Goal: Use online tool/utility: Utilize a website feature to perform a specific function

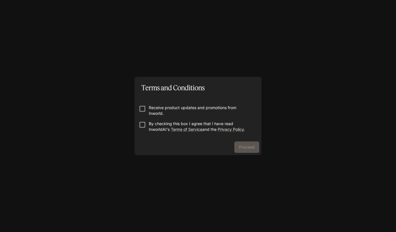
click at [160, 124] on p "By checking this box I agree that I have read InworldAI's Terms of Service and …" at bounding box center [200, 126] width 103 height 11
click at [246, 148] on button "Proceed" at bounding box center [246, 147] width 25 height 11
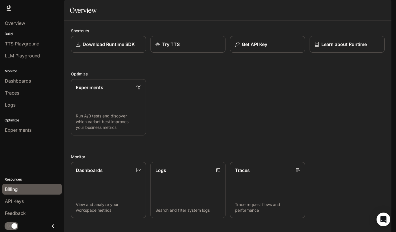
click at [20, 184] on link "Billing" at bounding box center [31, 189] width 59 height 11
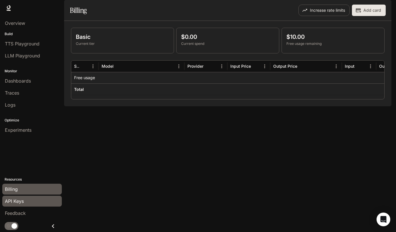
click at [23, 205] on link "API Keys" at bounding box center [31, 201] width 59 height 11
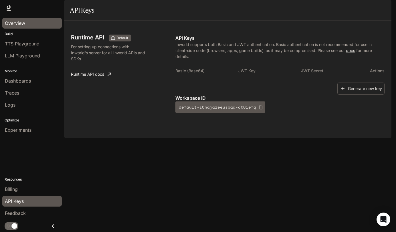
click at [19, 24] on span "Overview" at bounding box center [15, 23] width 20 height 7
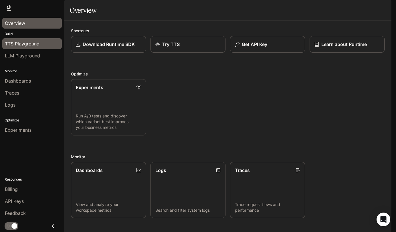
click at [18, 38] on link "TTS Playground" at bounding box center [31, 43] width 59 height 11
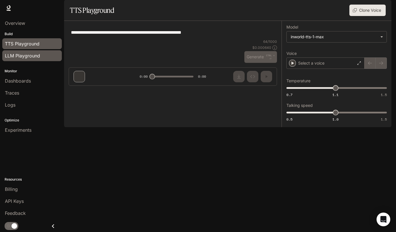
click at [22, 57] on span "LLM Playground" at bounding box center [22, 55] width 35 height 7
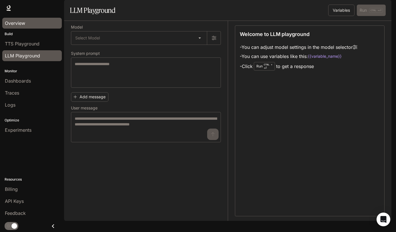
click at [14, 22] on span "Overview" at bounding box center [15, 23] width 20 height 7
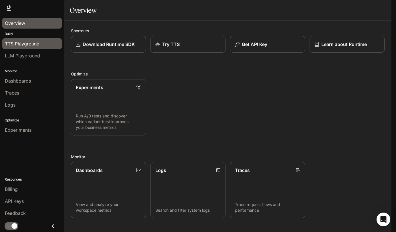
click at [16, 43] on span "TTS Playground" at bounding box center [22, 43] width 35 height 7
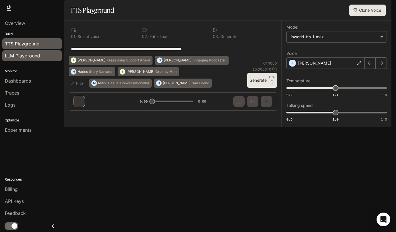
click at [19, 60] on link "LLM Playground" at bounding box center [31, 55] width 59 height 11
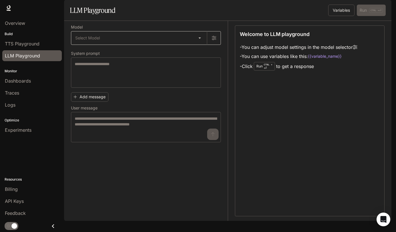
click at [158, 52] on body "Skip to main content Runtime Runtime Documentation Documentation Portal Overvie…" at bounding box center [198, 116] width 396 height 232
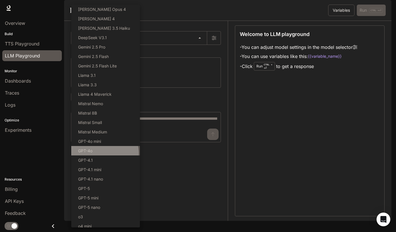
click at [102, 153] on li "GPT-4o" at bounding box center [105, 150] width 69 height 9
type input "******"
click at [118, 57] on body "Skip to main content Runtime Runtime Documentation Documentation Portal Overvie…" at bounding box center [198, 116] width 396 height 232
click at [293, 119] on div at bounding box center [198, 116] width 396 height 232
